Goal: Use online tool/utility: Utilize a website feature to perform a specific function

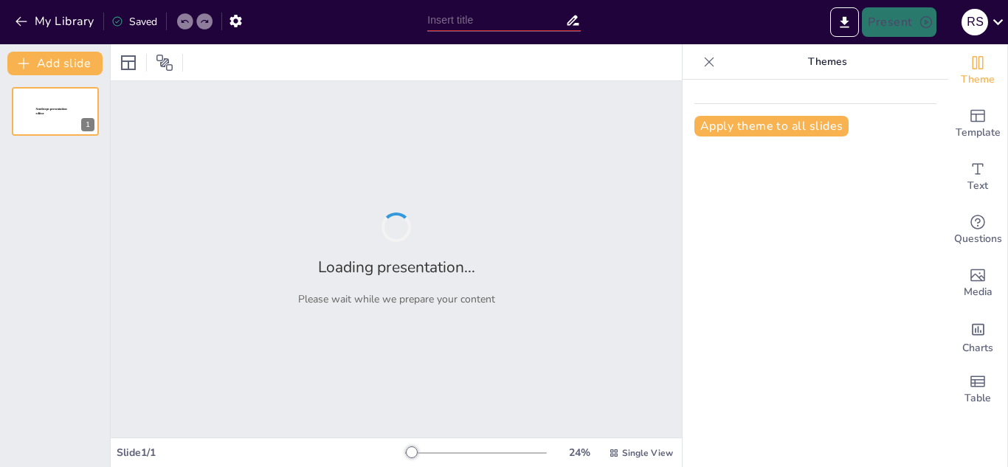
type input "New Sendsteps"
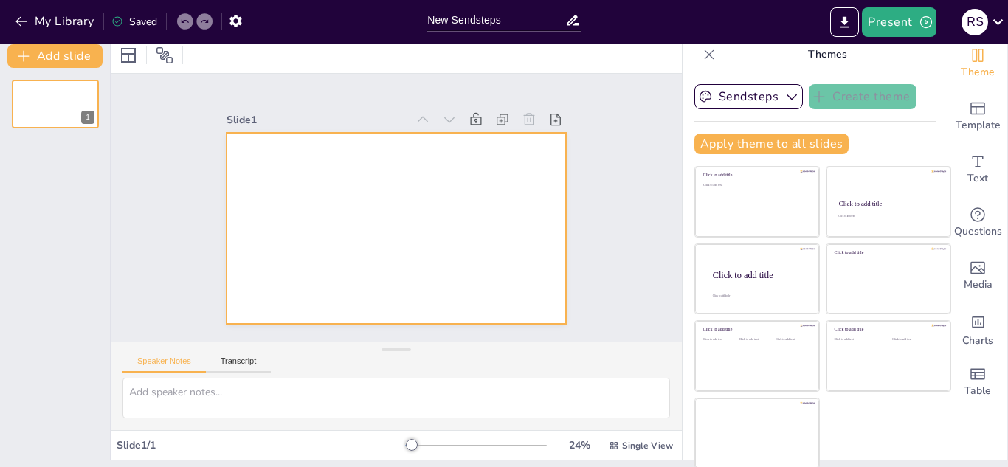
scroll to position [9, 0]
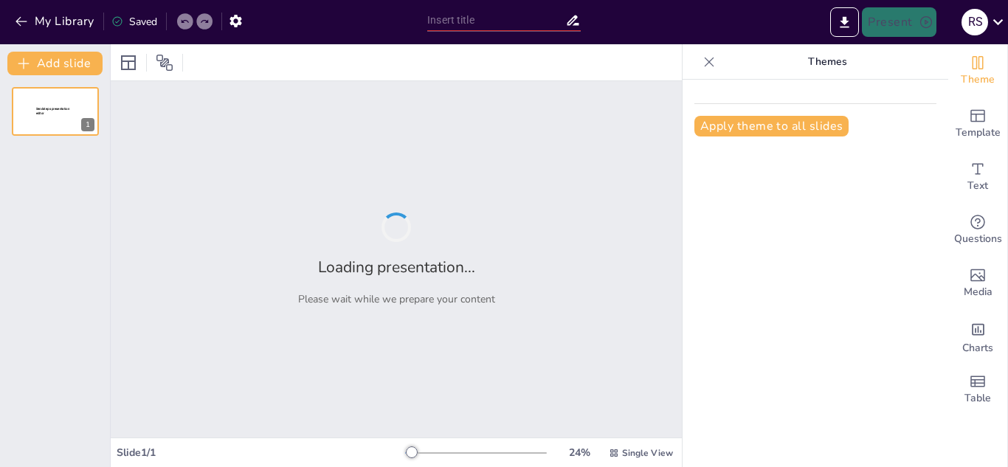
type input "Imported Horizon Cancer Care_ Advanced Cancer Treatment in Banjara Hills, Hyder…"
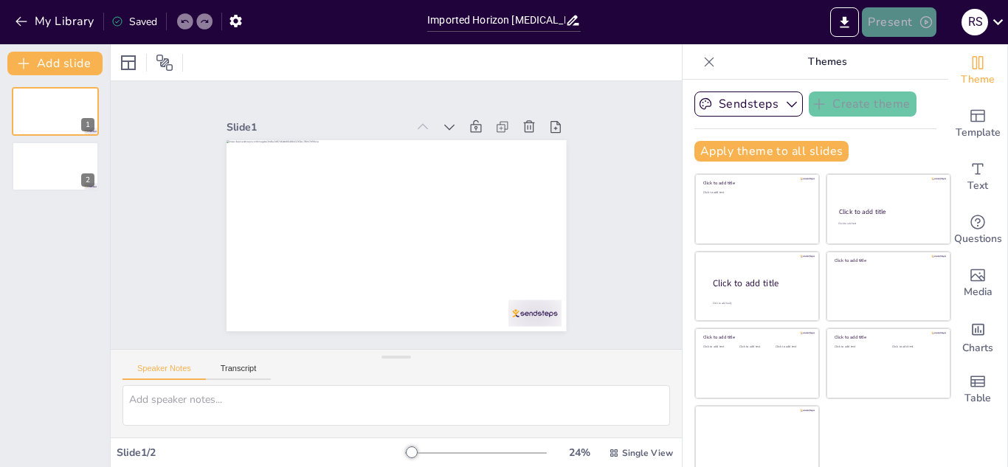
click at [906, 25] on button "Present" at bounding box center [899, 22] width 74 height 30
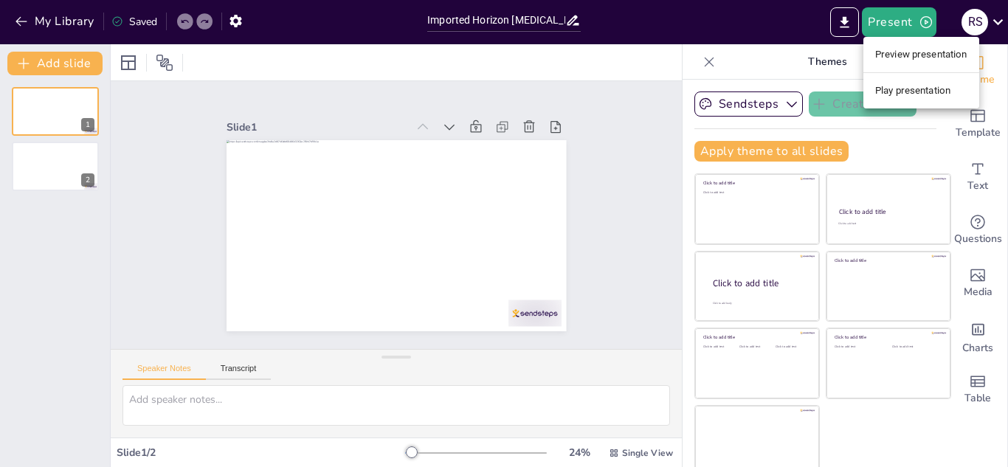
click at [888, 96] on li "Play presentation" at bounding box center [922, 91] width 116 height 24
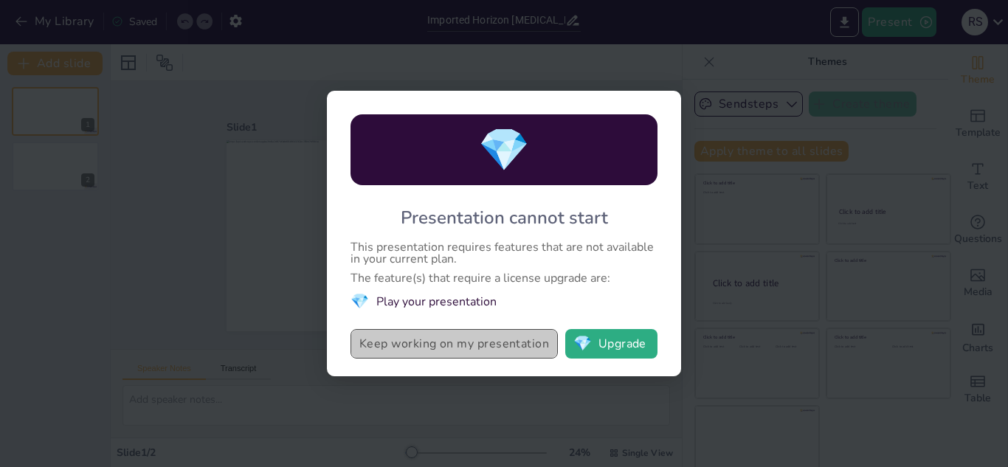
click at [450, 341] on button "Keep working on my presentation" at bounding box center [454, 344] width 207 height 30
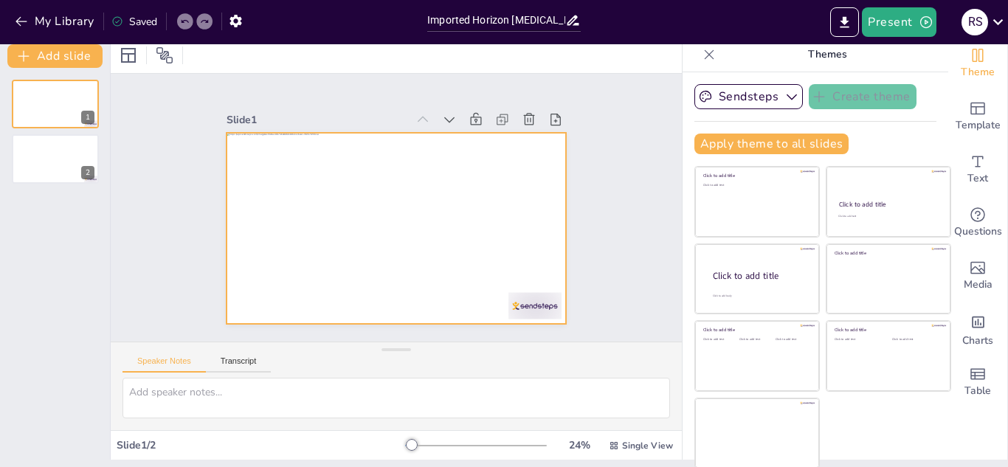
scroll to position [9, 0]
